Goal: Understand process/instructions: Learn how to perform a task or action

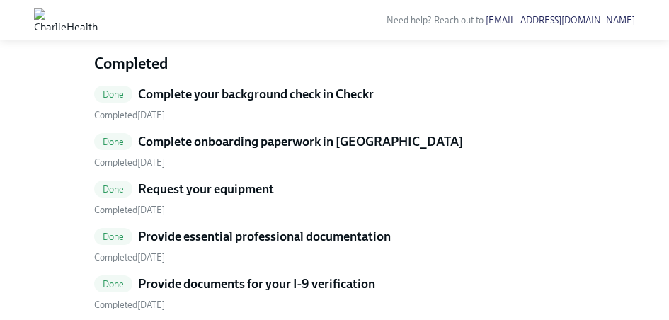
scroll to position [258, 0]
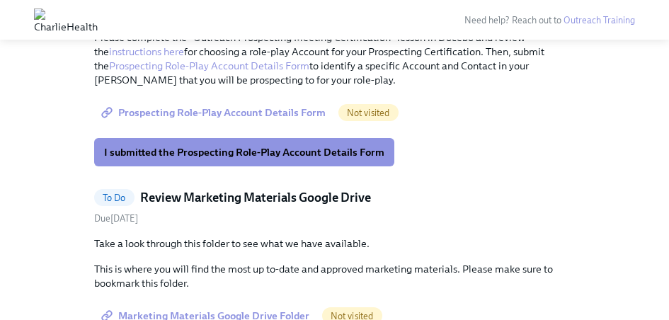
scroll to position [3453, 0]
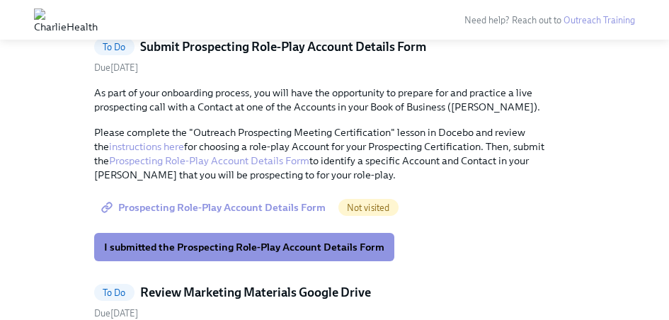
click at [326, 8] on span "I have chosen an Account & Contact for my Prospecting Certification" at bounding box center [265, 1] width 322 height 14
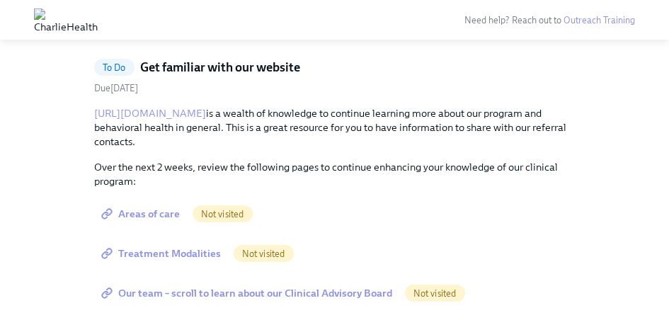
scroll to position [3843, 0]
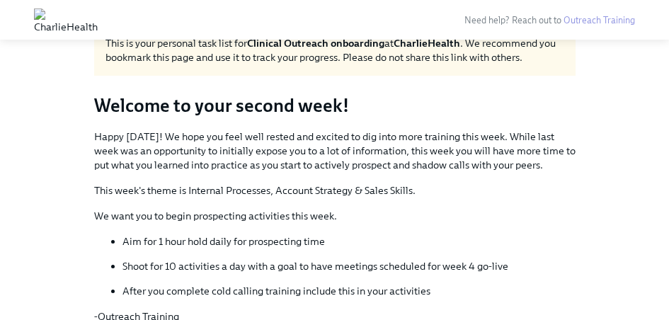
scroll to position [0, 0]
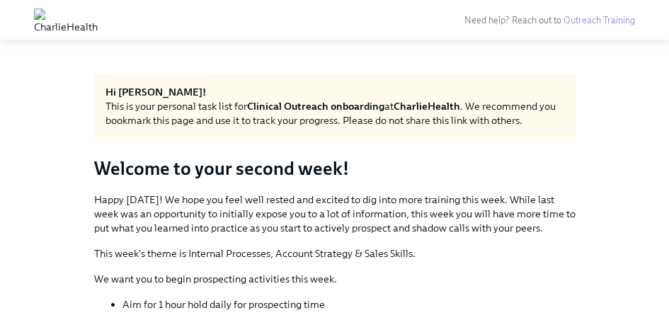
click at [76, 22] on img at bounding box center [66, 19] width 64 height 23
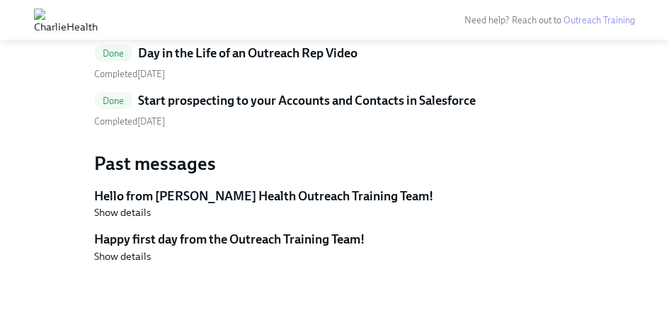
scroll to position [5702, 0]
click at [160, 248] on h5 "Happy first day from the Outreach Training Team!" at bounding box center [334, 239] width 481 height 17
click at [128, 263] on span "Show details" at bounding box center [122, 256] width 57 height 14
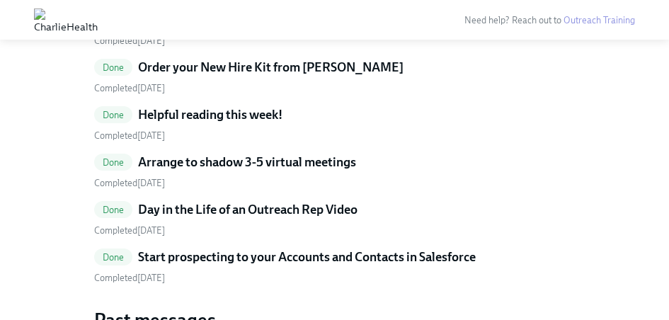
scroll to position [5385, 0]
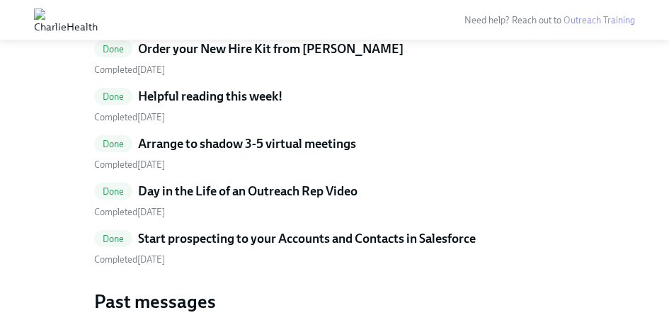
click at [382, 10] on h5 "Schedule a meeting with the Clinical Director of your state" at bounding box center [297, 1] width 318 height 17
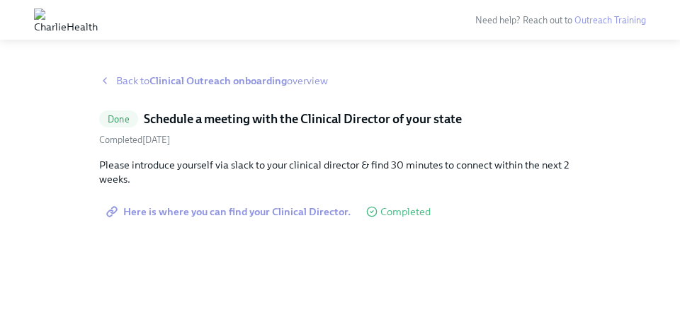
click at [272, 210] on span "Here is where you can find your Clinical Director." at bounding box center [229, 212] width 241 height 14
click at [321, 122] on h5 "Schedule a meeting with the Clinical Director of your state" at bounding box center [303, 118] width 318 height 17
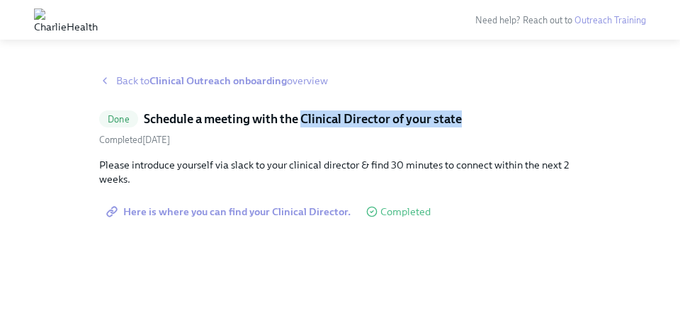
drag, startPoint x: 303, startPoint y: 118, endPoint x: 466, endPoint y: 127, distance: 163.0
click at [466, 127] on div "Done Schedule a meeting with the Clinical Director of your state" at bounding box center [339, 118] width 481 height 17
copy h5 "Clinical Director of your state"
